Goal: Transaction & Acquisition: Purchase product/service

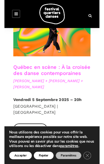
scroll to position [335, 0]
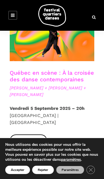
click at [65, 70] on link "Québec en scène : À la croisée des danse contemporaines" at bounding box center [52, 76] width 84 height 13
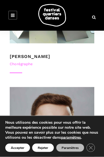
scroll to position [720, 0]
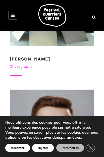
click at [15, 64] on div "Chorégraphe" at bounding box center [52, 67] width 84 height 6
click at [11, 56] on link "[PERSON_NAME]" at bounding box center [30, 58] width 40 height 5
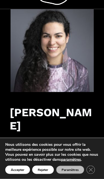
scroll to position [26, 0]
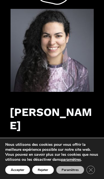
click at [14, 156] on button "Accepter" at bounding box center [17, 170] width 25 height 8
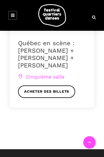
scroll to position [527, 0]
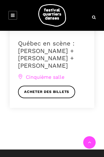
click at [28, 89] on link "Acheter des billets" at bounding box center [46, 92] width 57 height 12
